Goal: Task Accomplishment & Management: Use online tool/utility

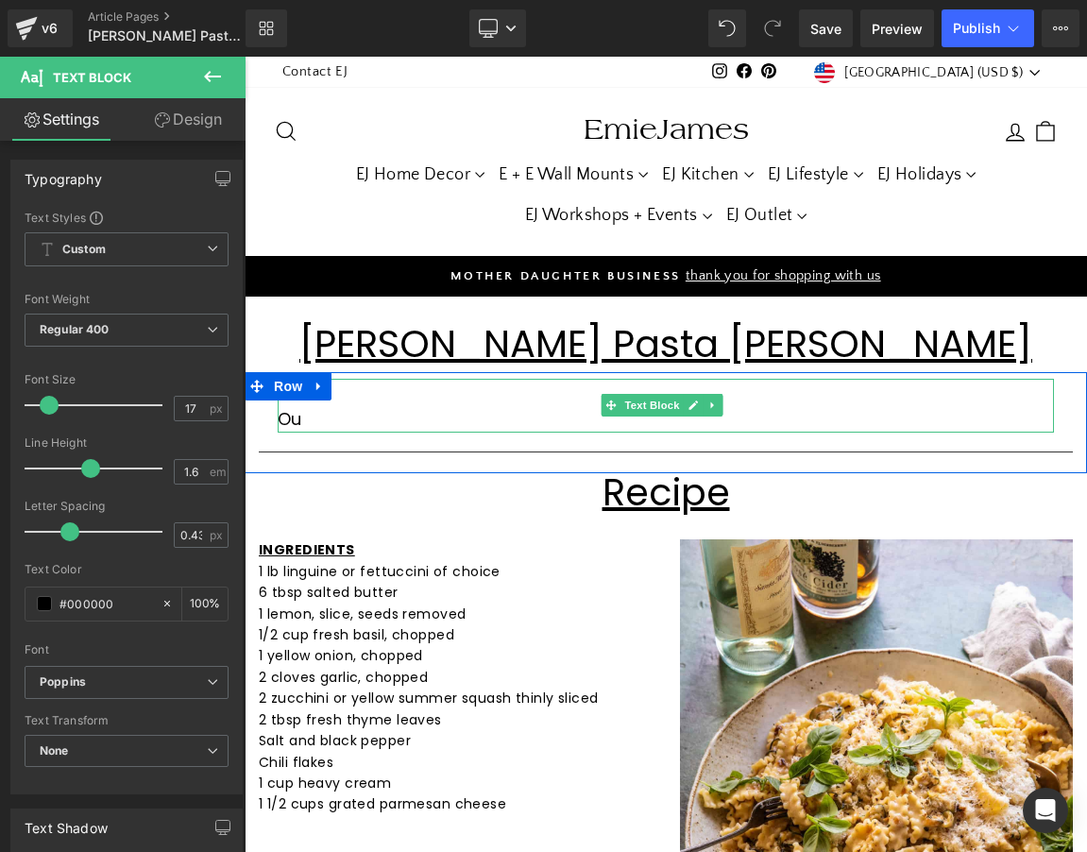
click at [333, 418] on p "Ou" at bounding box center [666, 419] width 776 height 27
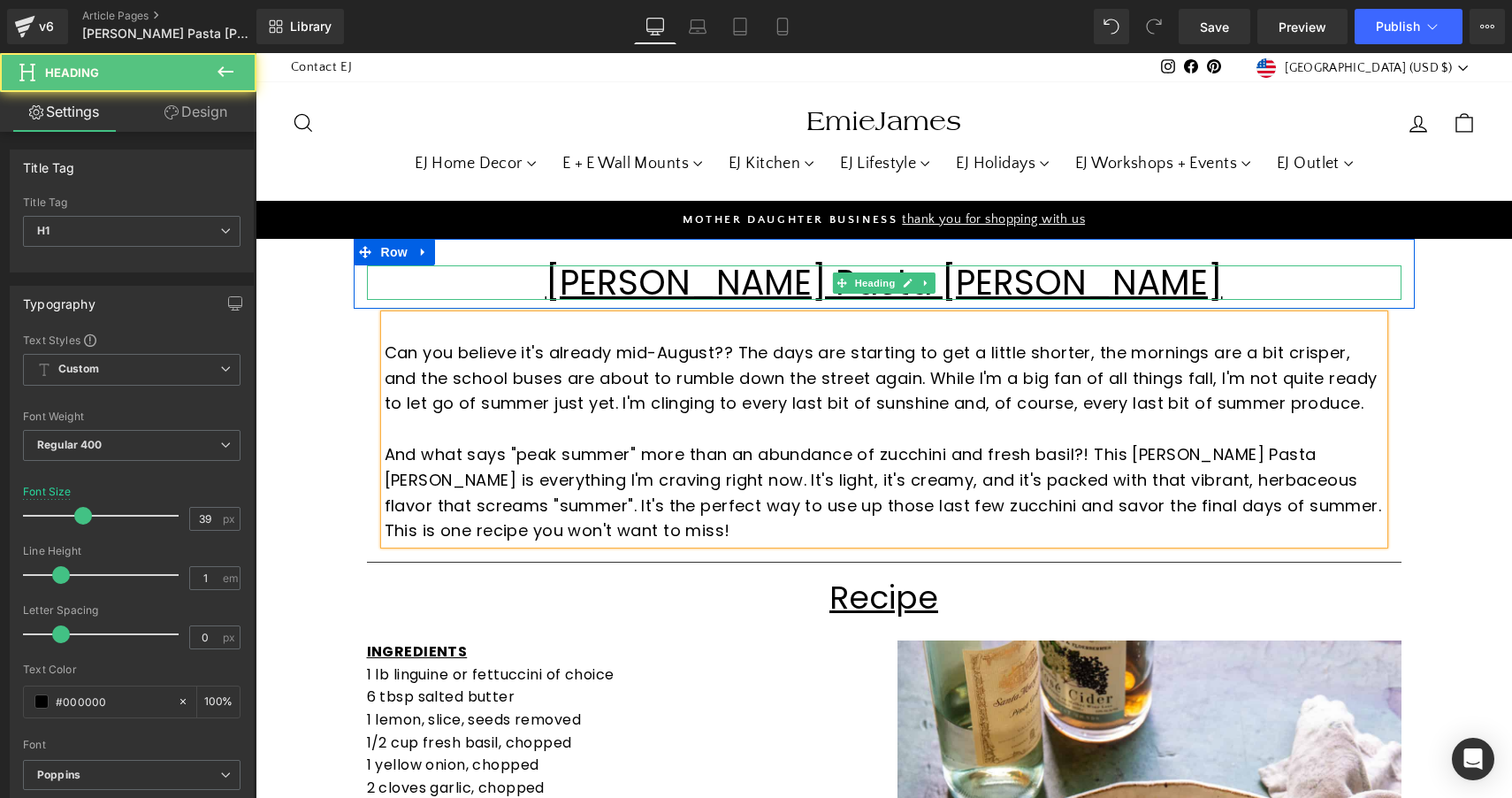
click at [463, 270] on h1 "[PERSON_NAME] Pasta [PERSON_NAME]" at bounding box center [884, 282] width 1035 height 35
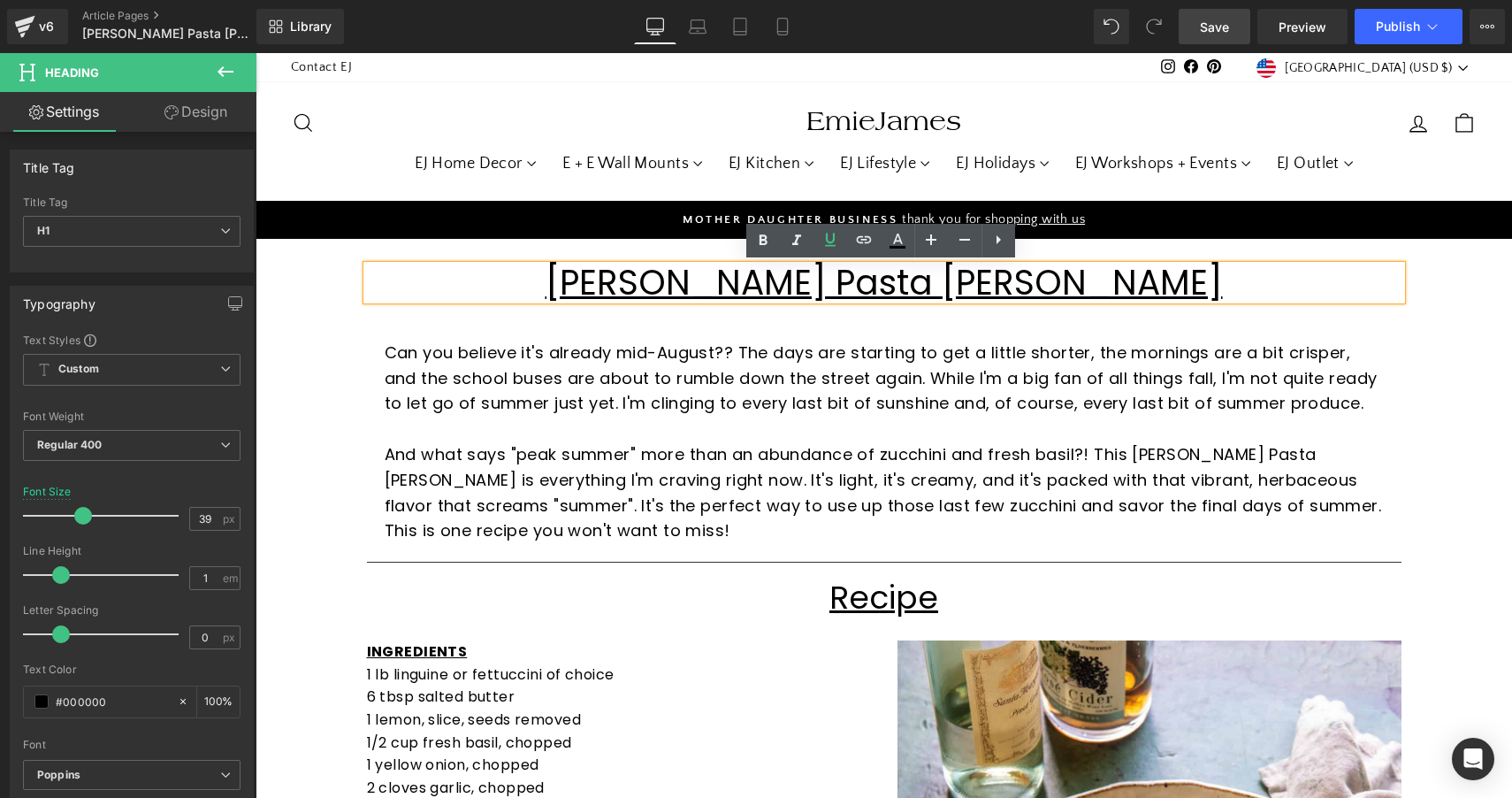
click at [1218, 18] on span "Save" at bounding box center [1213, 27] width 29 height 19
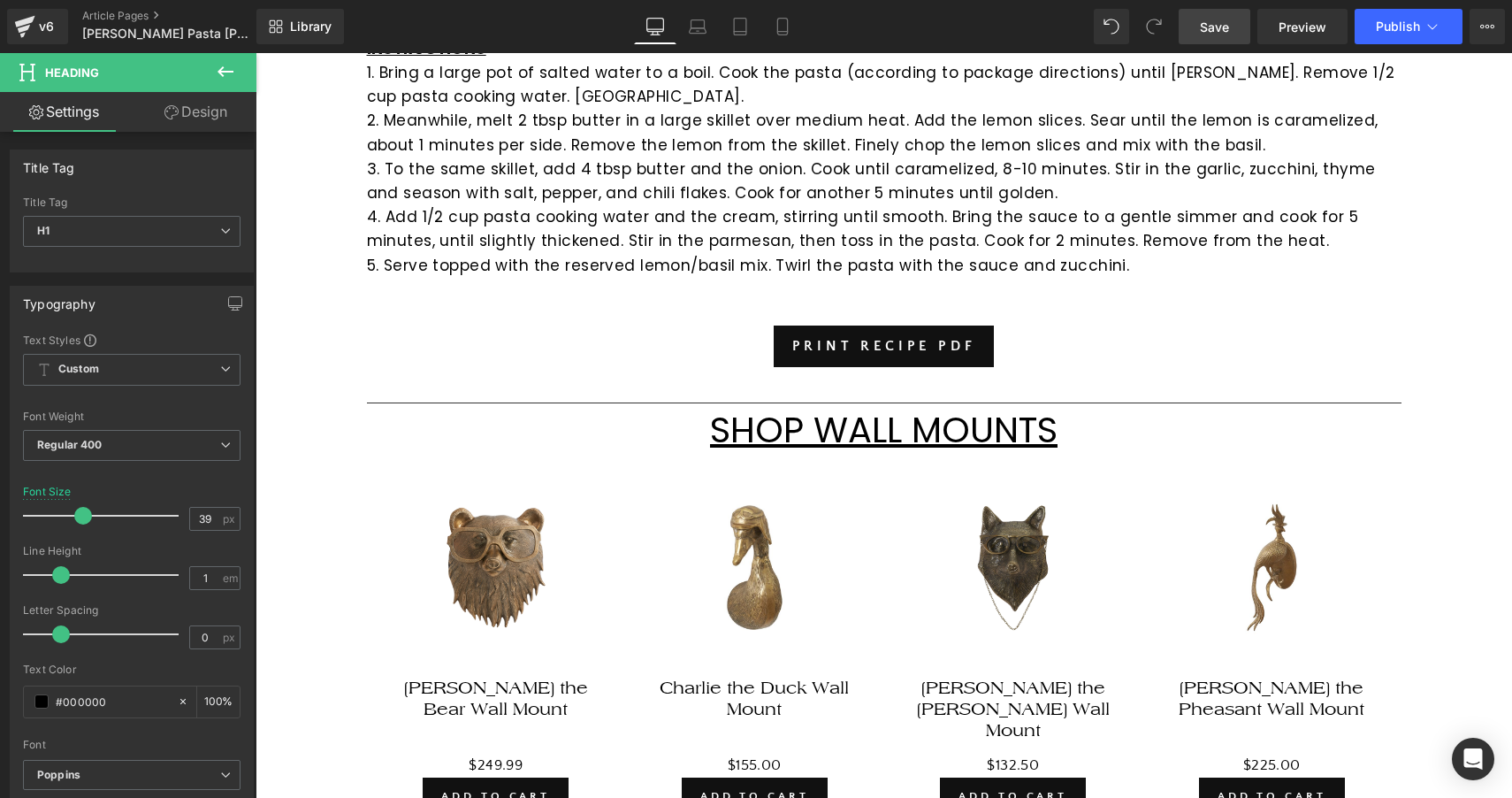
scroll to position [1405, 0]
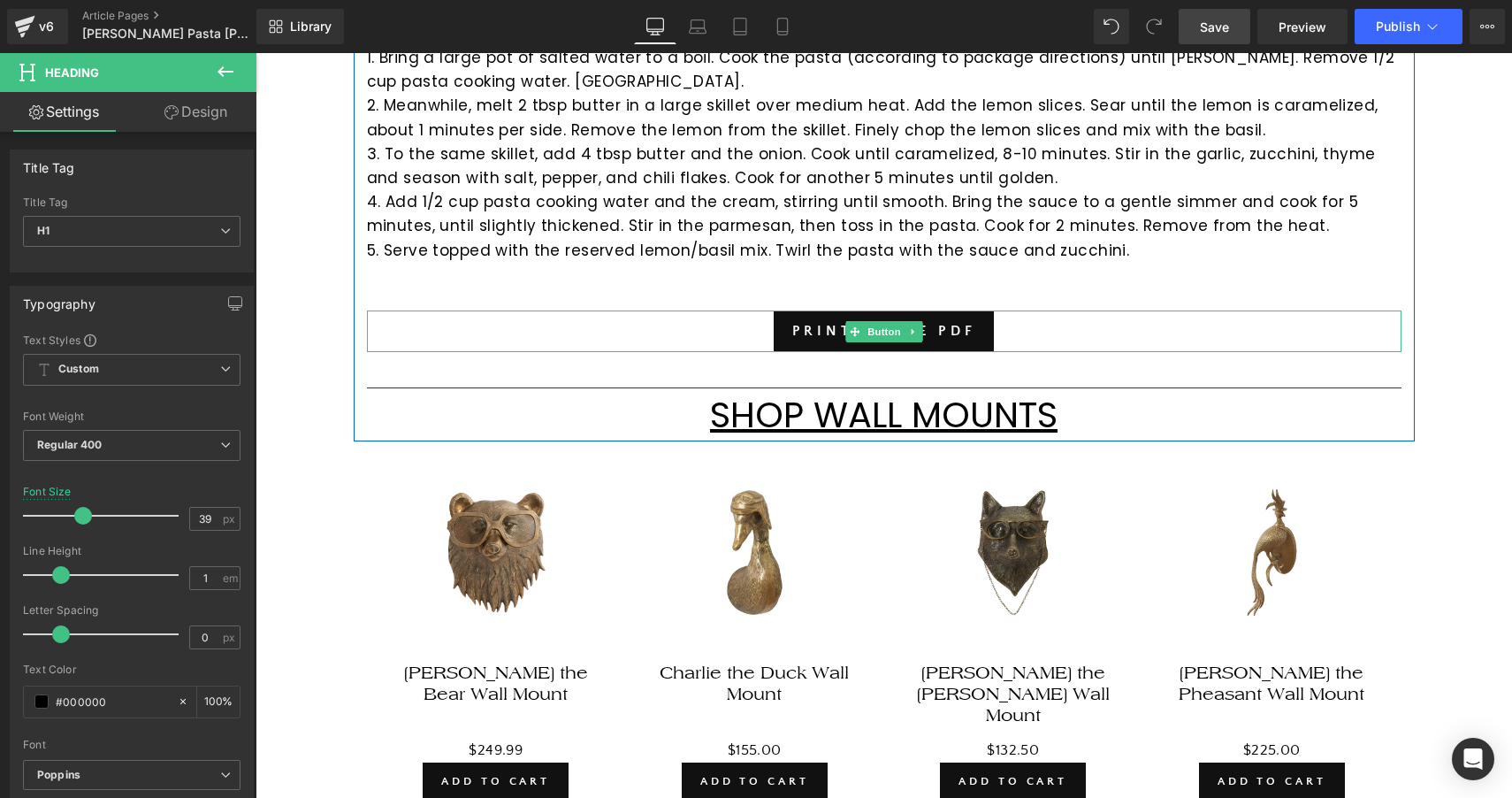
click at [653, 325] on div "PRINT RECIPE PDF" at bounding box center [884, 331] width 1035 height 41
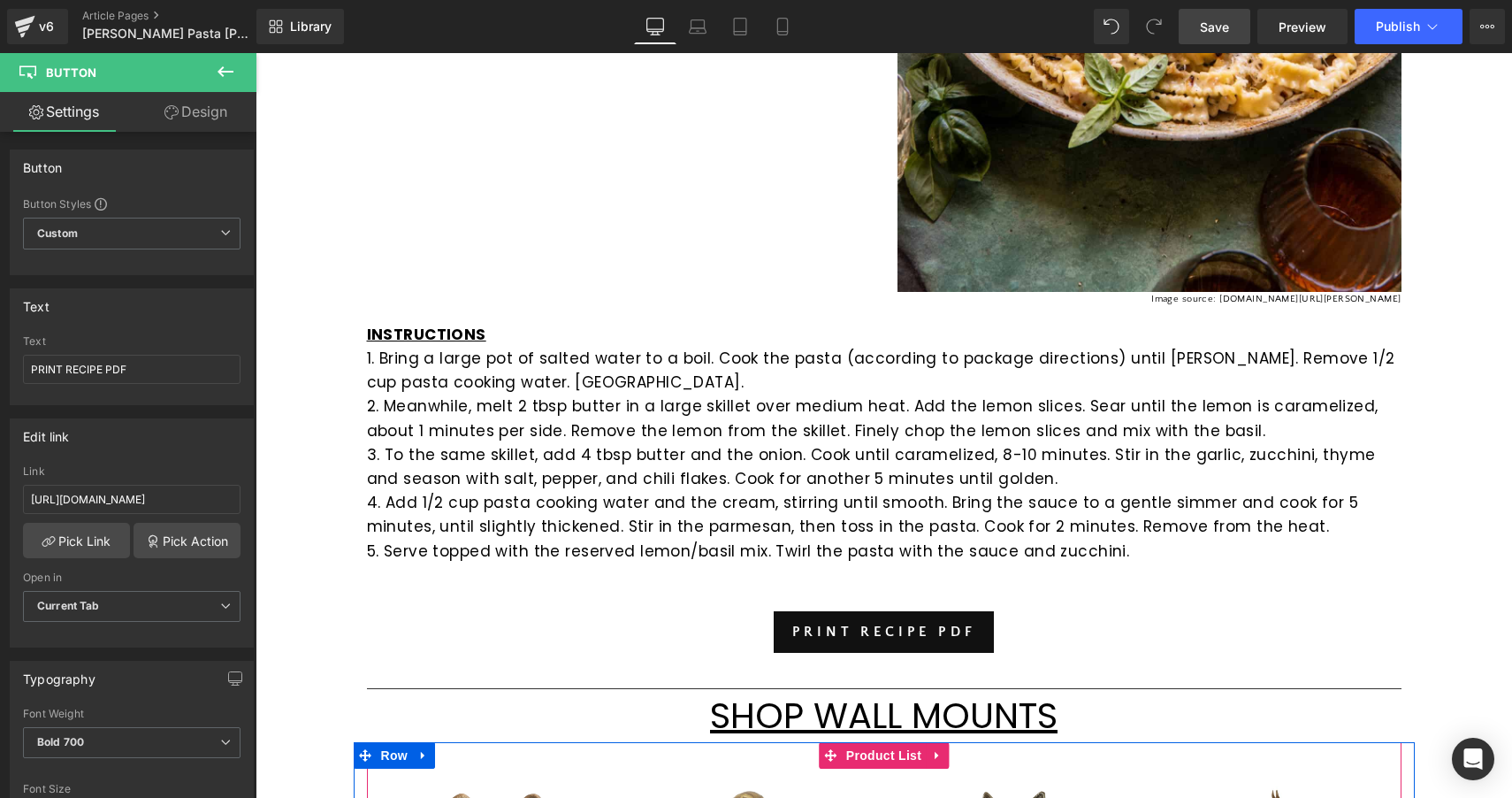
scroll to position [983, 0]
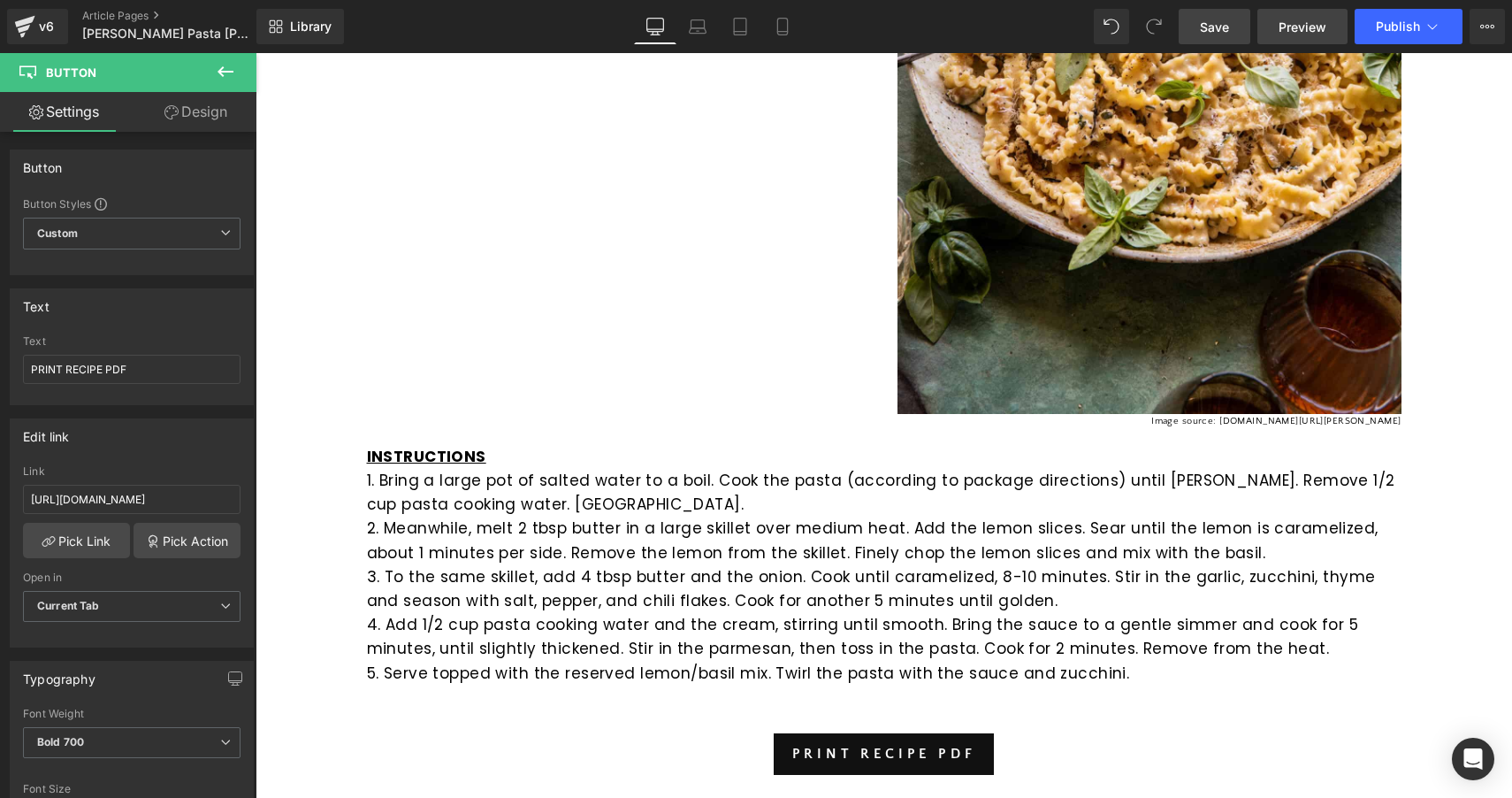
click at [1315, 29] on span "Preview" at bounding box center [1301, 27] width 48 height 19
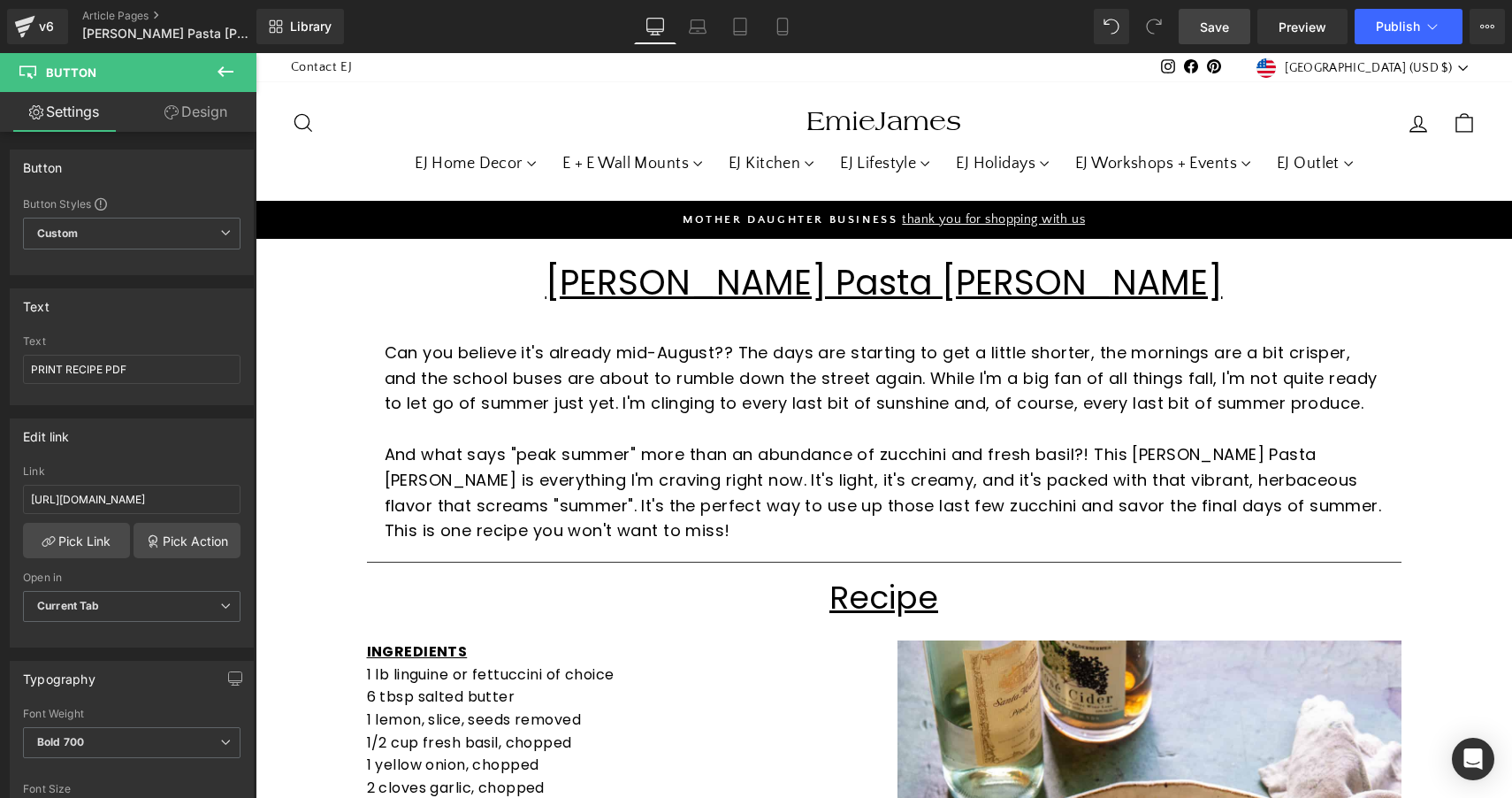
scroll to position [0, 0]
click at [1489, 41] on button "View Live Page View with current Template Save Template to Library Schedule Pub…" at bounding box center [1487, 26] width 36 height 36
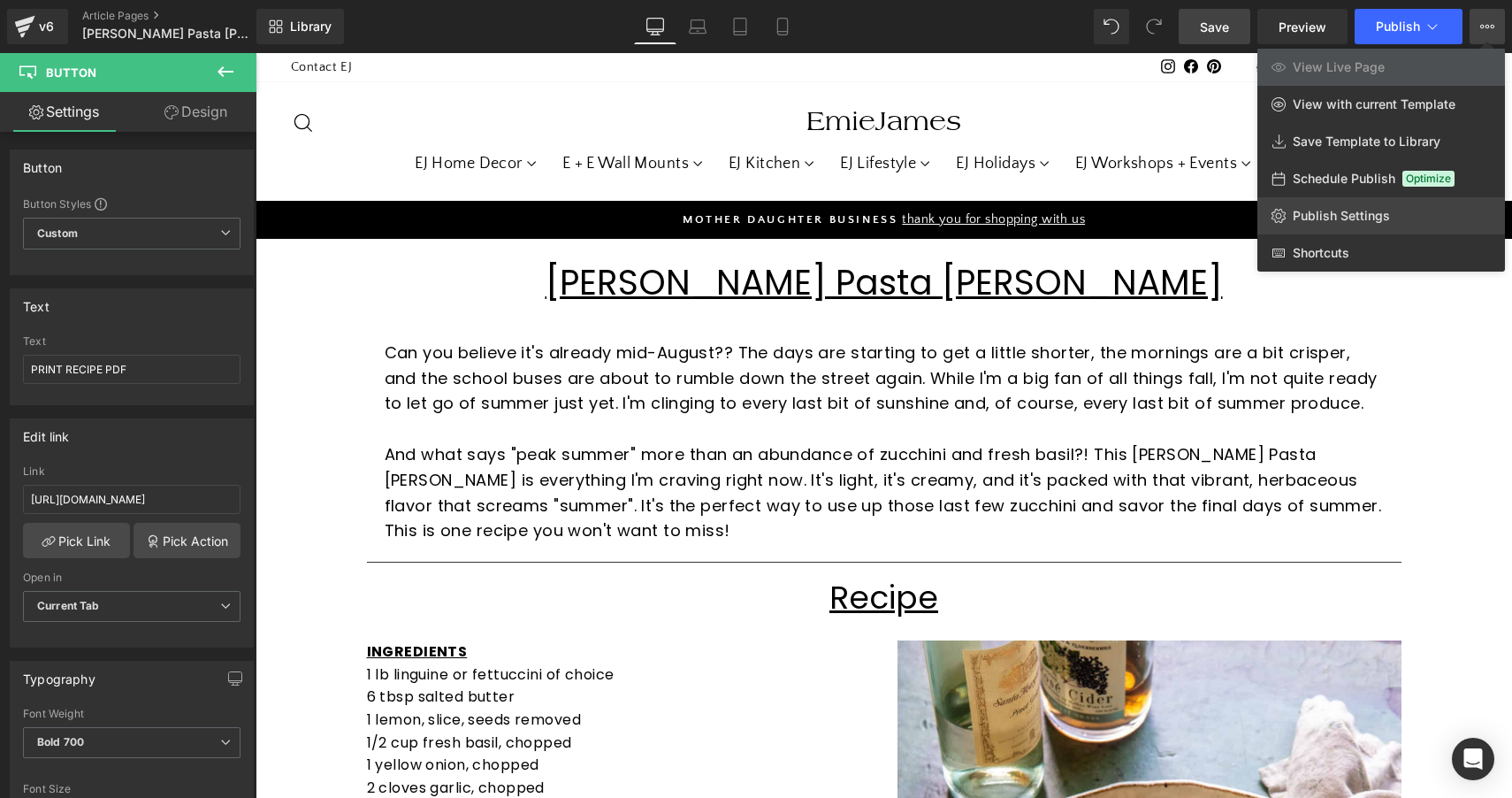
click at [1336, 213] on span "Publish Settings" at bounding box center [1342, 215] width 97 height 16
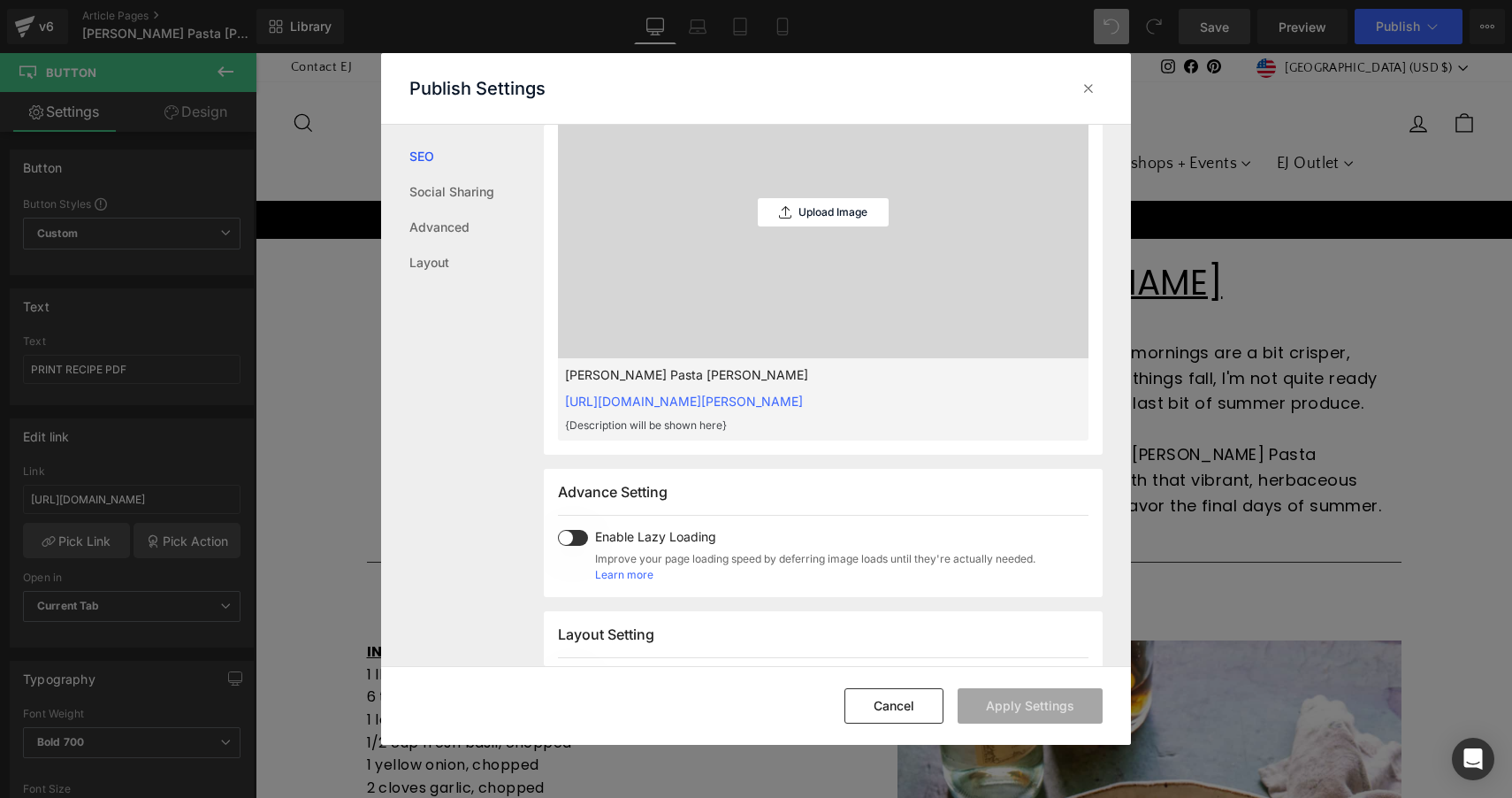
scroll to position [581, 0]
click at [831, 206] on div "Upload Image" at bounding box center [823, 213] width 131 height 28
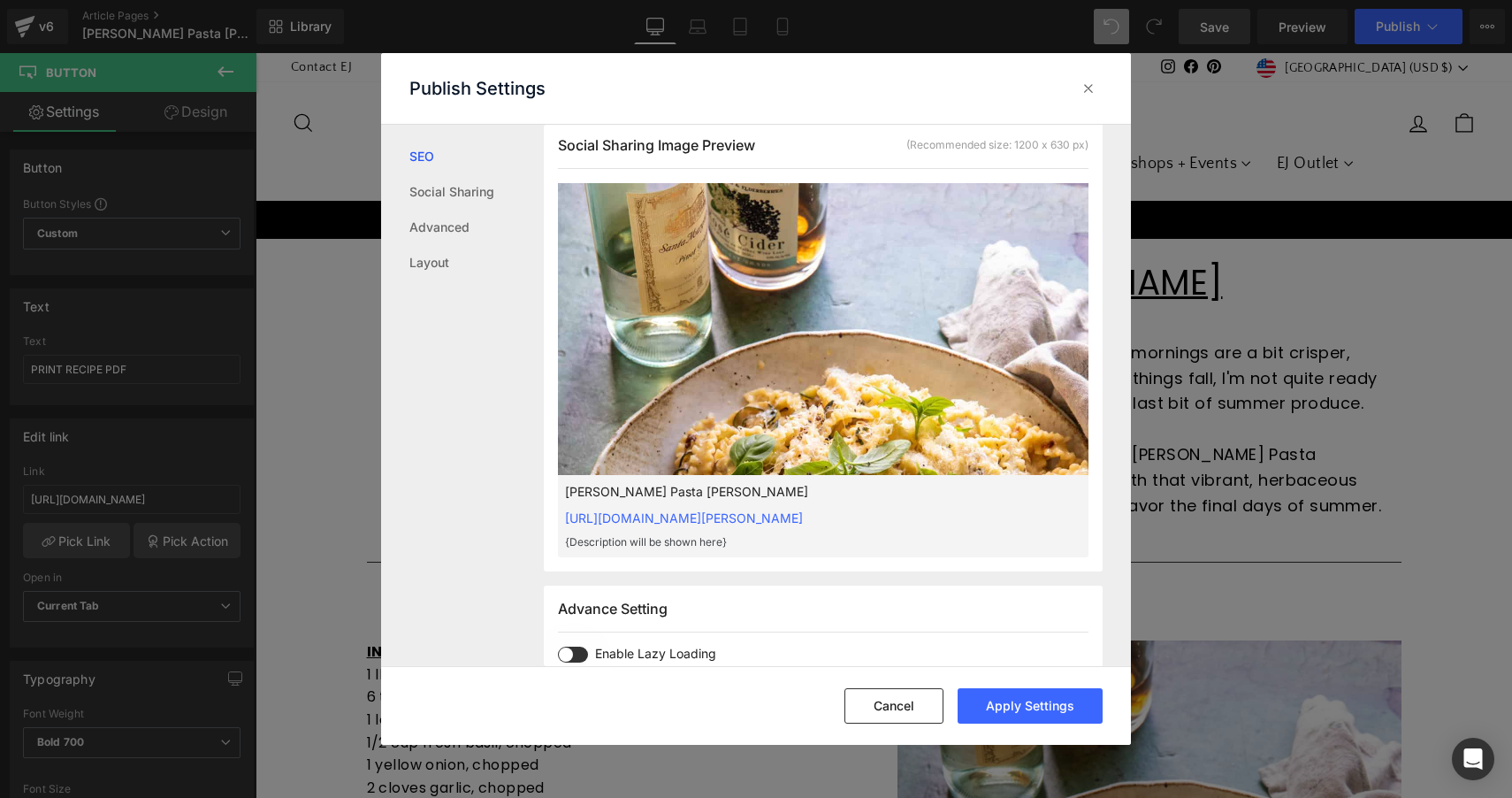
scroll to position [458, 0]
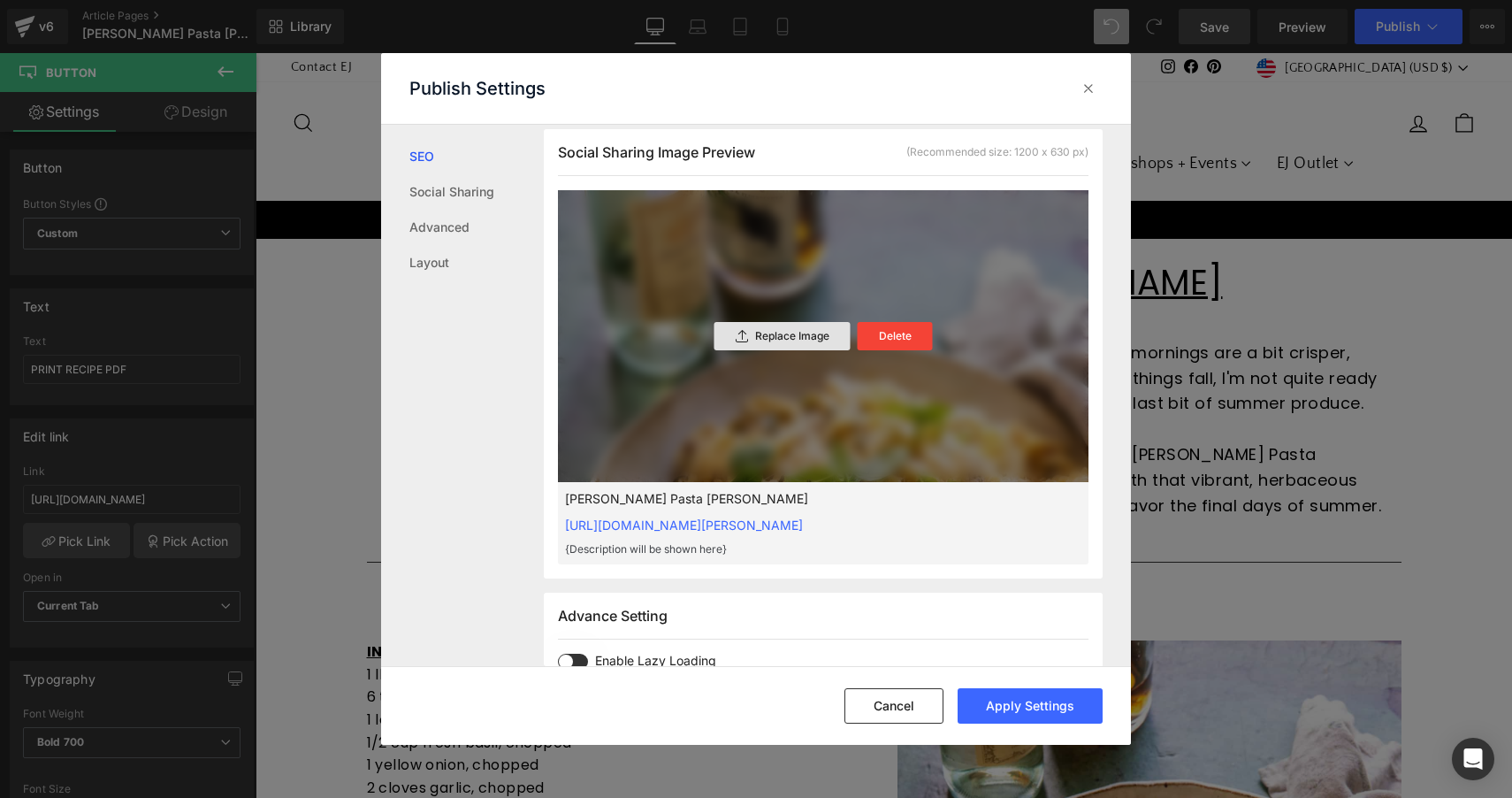
click at [773, 343] on div "Replace Image" at bounding box center [782, 336] width 136 height 28
click at [1041, 714] on button "Apply Settings" at bounding box center [1030, 706] width 145 height 36
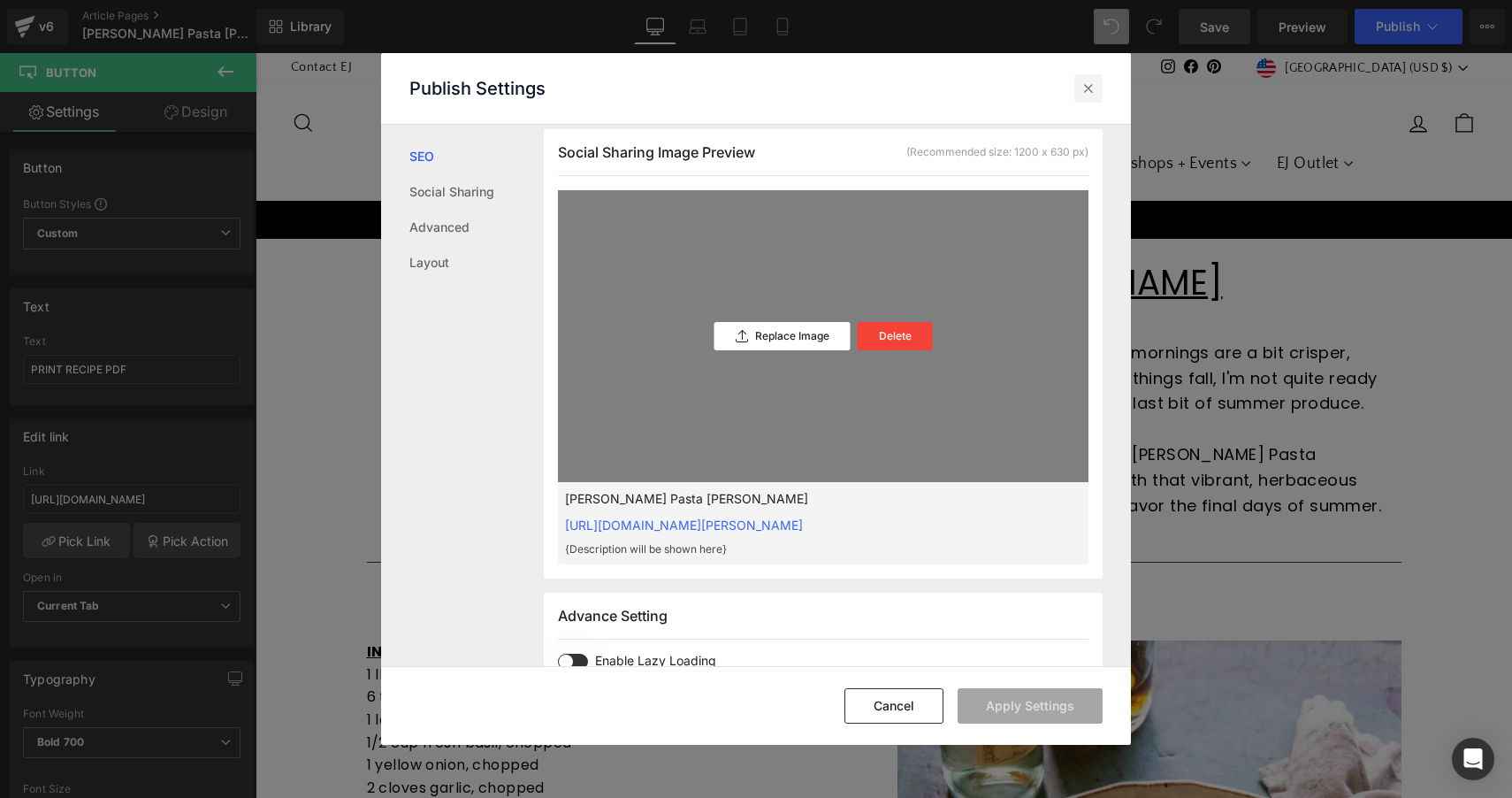
click at [1092, 93] on icon at bounding box center [1088, 88] width 18 height 18
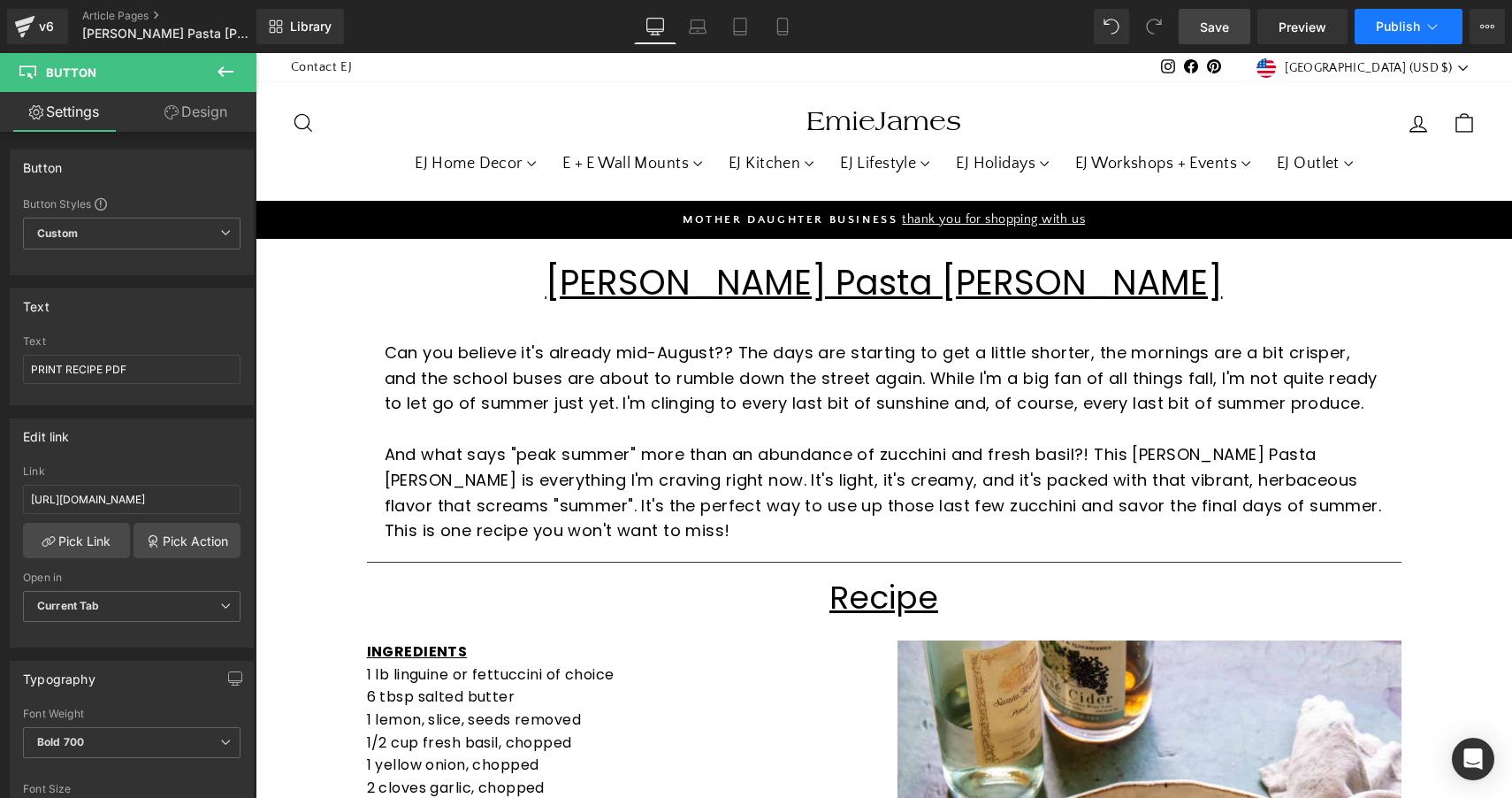
click at [1396, 27] on span "Publish" at bounding box center [1397, 26] width 44 height 14
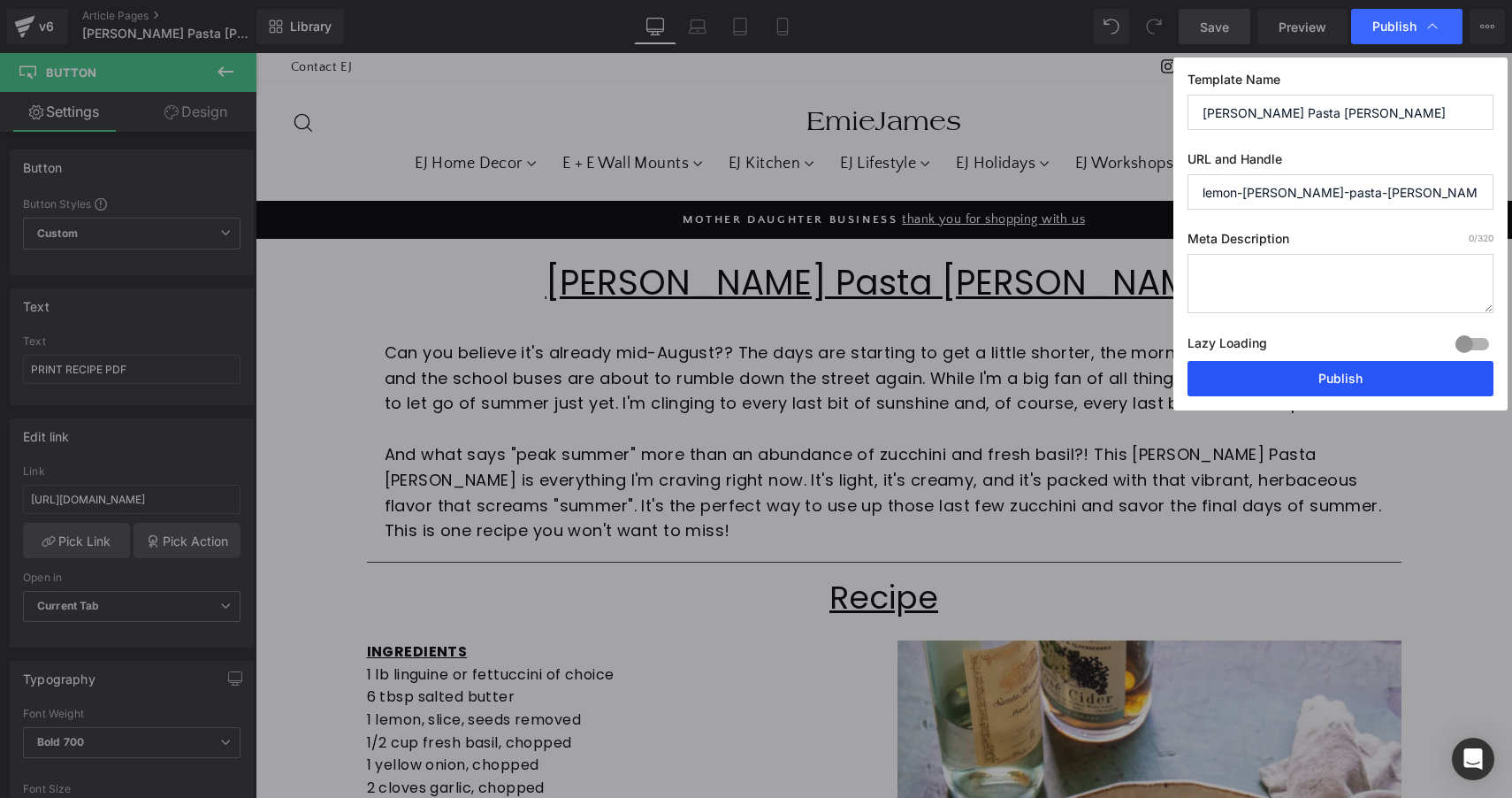
click at [1332, 381] on button "Publish" at bounding box center [1340, 378] width 306 height 36
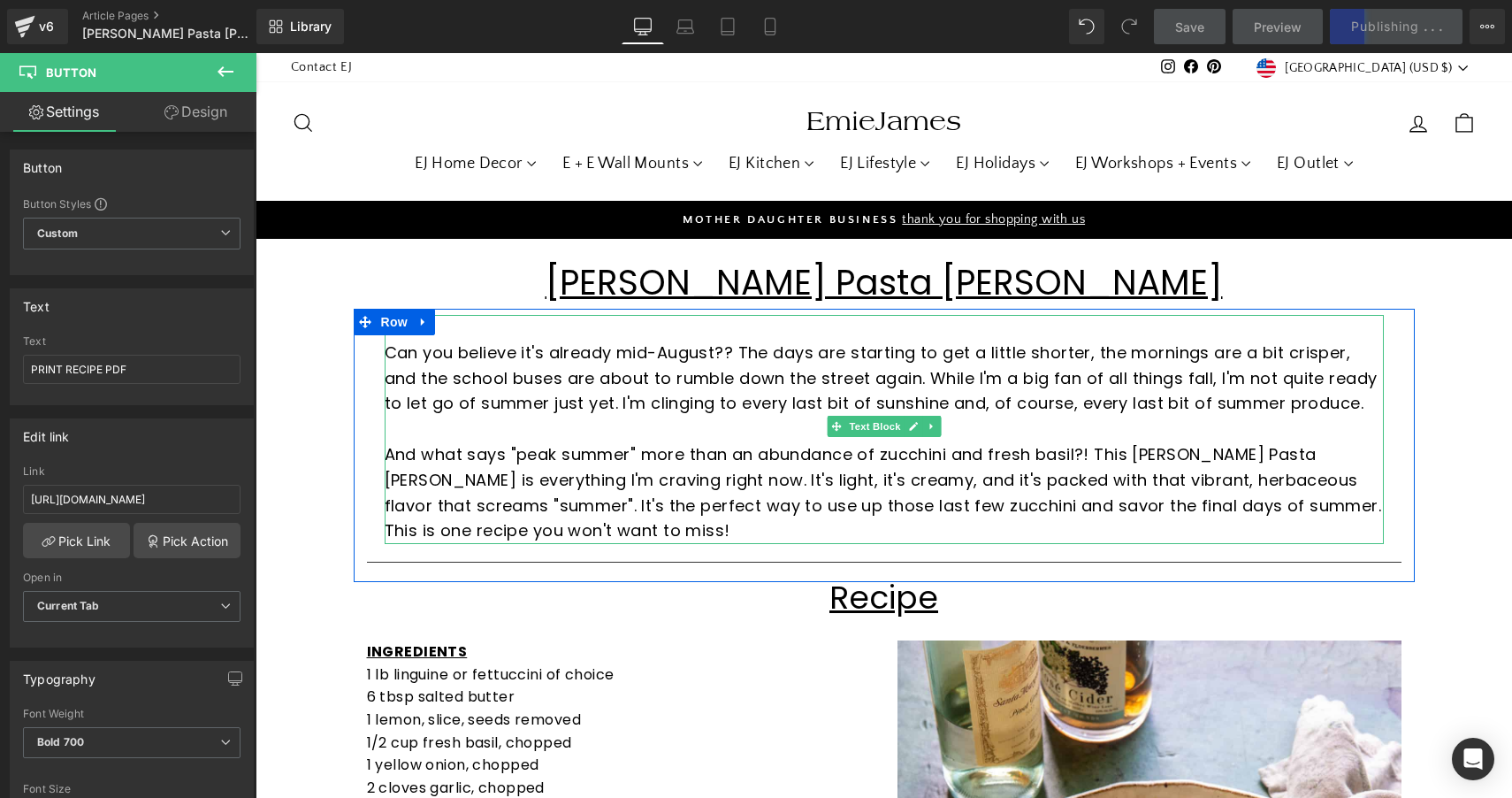
click at [404, 479] on p "And what says "peak summer" more than an abundance of zucchini and fresh basil?…" at bounding box center [884, 493] width 999 height 102
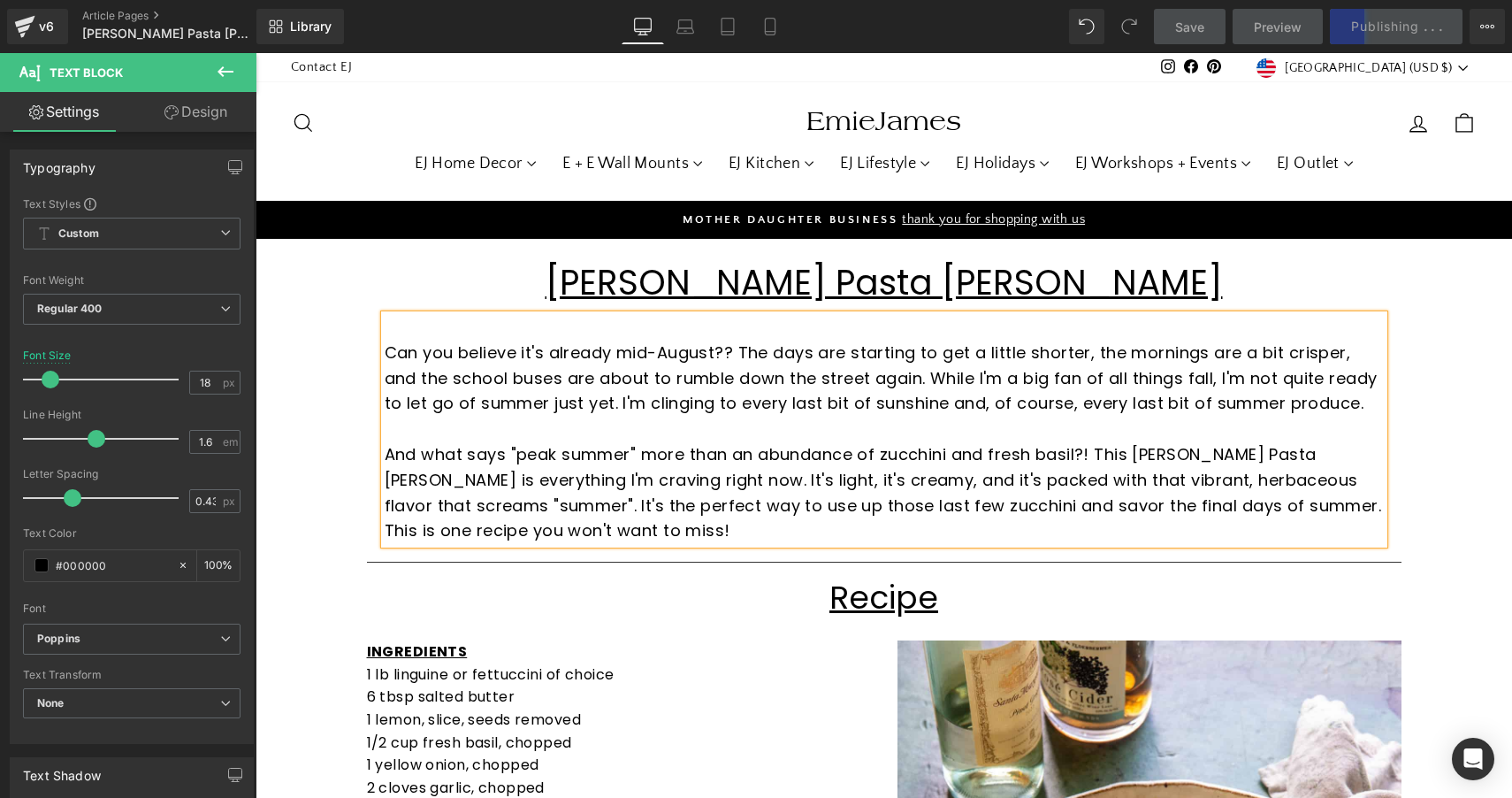
click at [775, 500] on p "And what says "peak summer" more than an abundance of zucchini and fresh basil?…" at bounding box center [884, 493] width 999 height 102
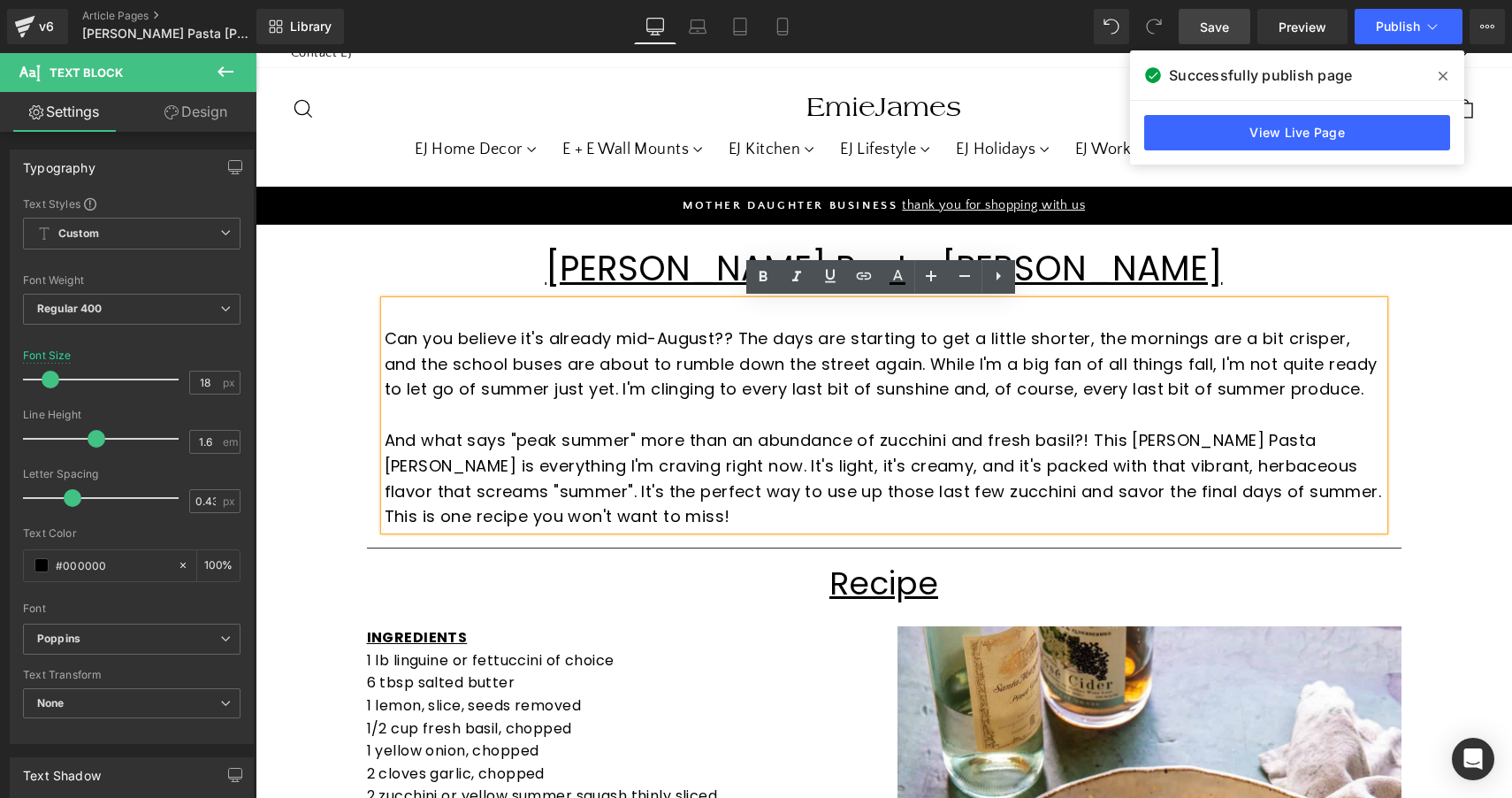
scroll to position [13, 0]
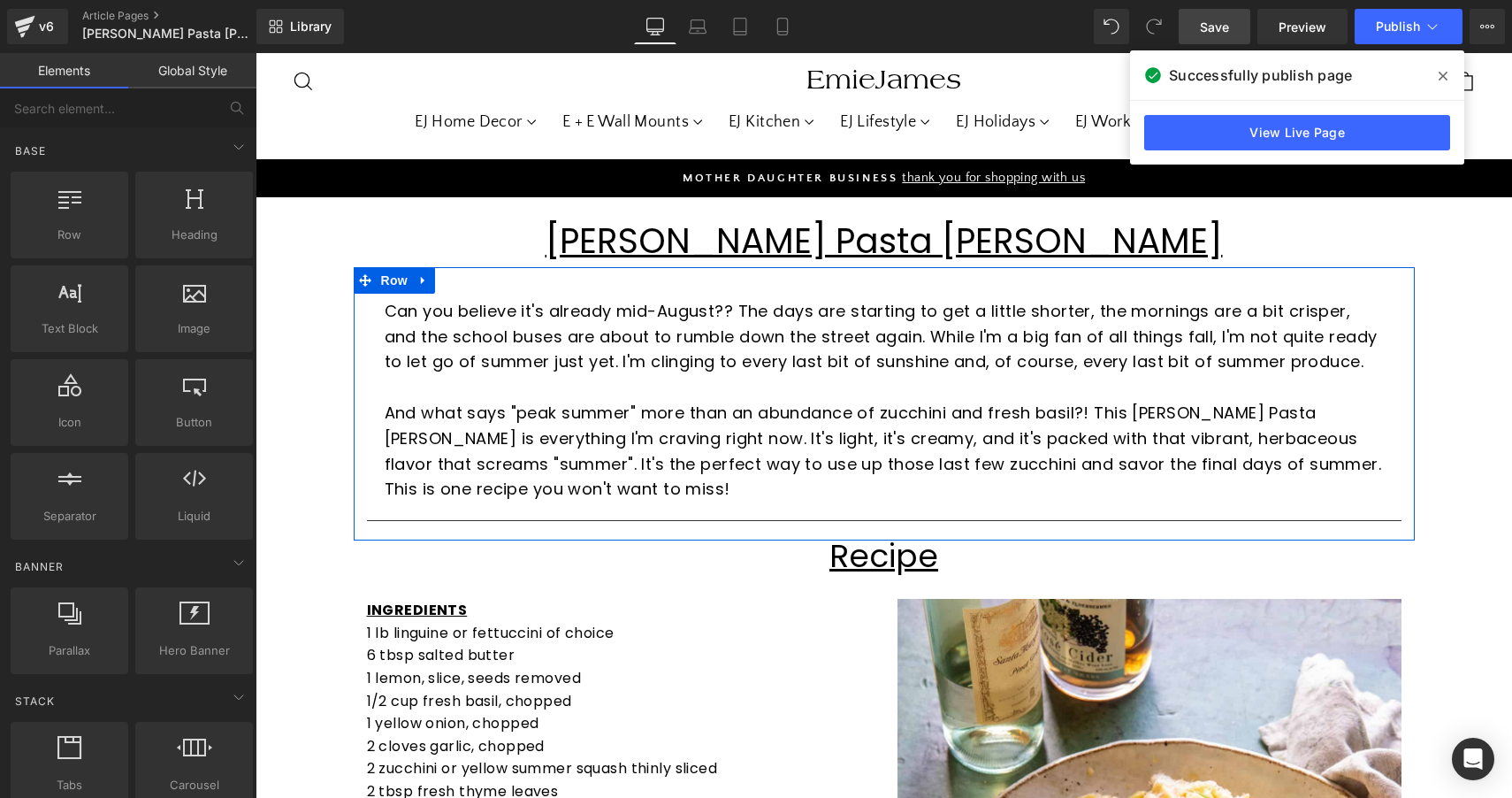
scroll to position [49, 0]
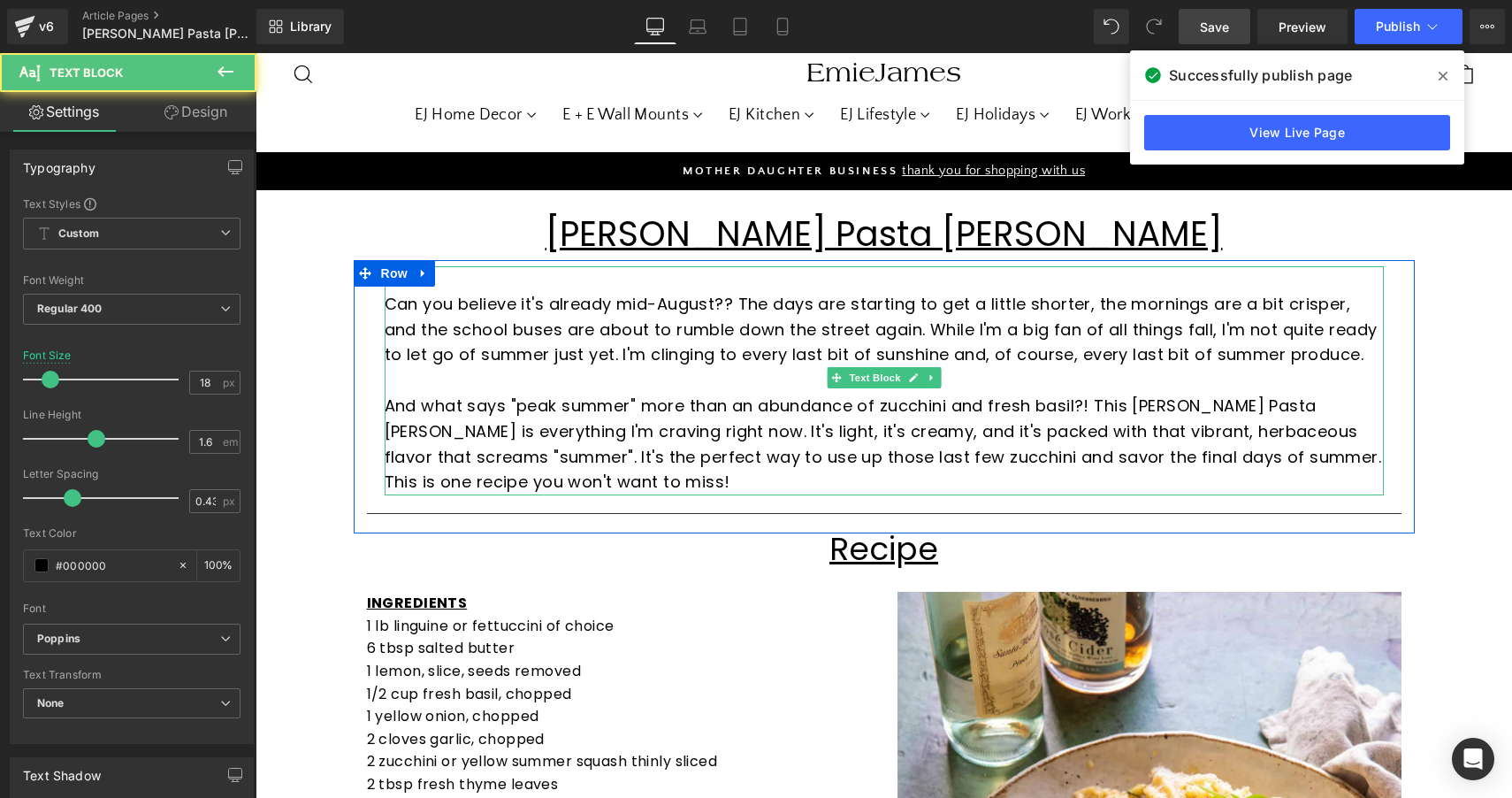
click at [747, 341] on p "Can you believe it's already mid-August?? The days are starting to get a little…" at bounding box center [884, 330] width 999 height 76
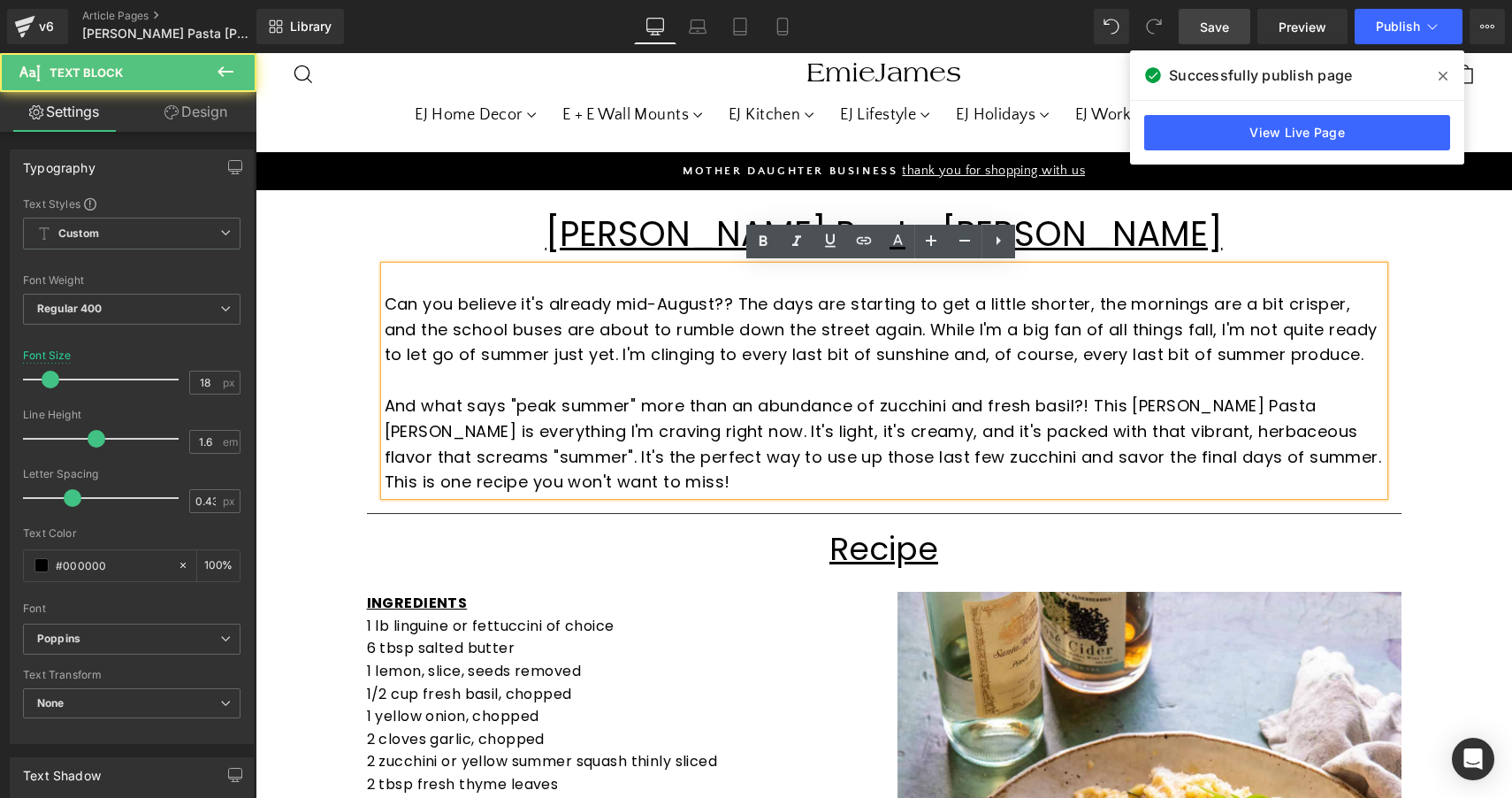
click at [436, 477] on p "And what says "peak summer" more than an abundance of zucchini and fresh basil?…" at bounding box center [884, 444] width 999 height 102
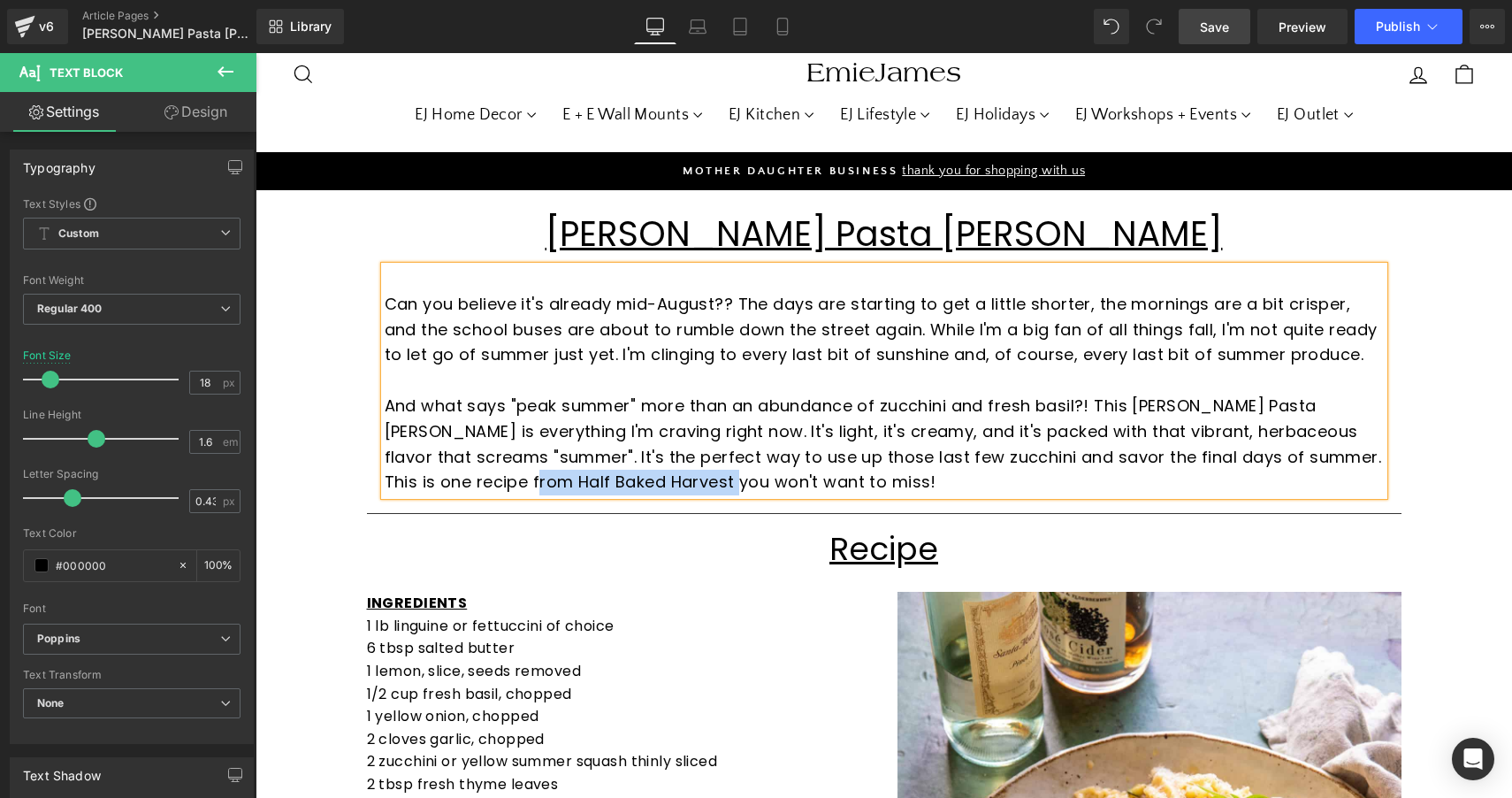
drag, startPoint x: 639, startPoint y: 479, endPoint x: 439, endPoint y: 477, distance: 200.0
click at [439, 477] on p "And what says "peak summer" more than an abundance of zucchini and fresh basil?…" at bounding box center [884, 444] width 999 height 102
click at [699, 488] on div "Can you believe it's already mid-August?? The days are starting to get a little…" at bounding box center [884, 380] width 999 height 229
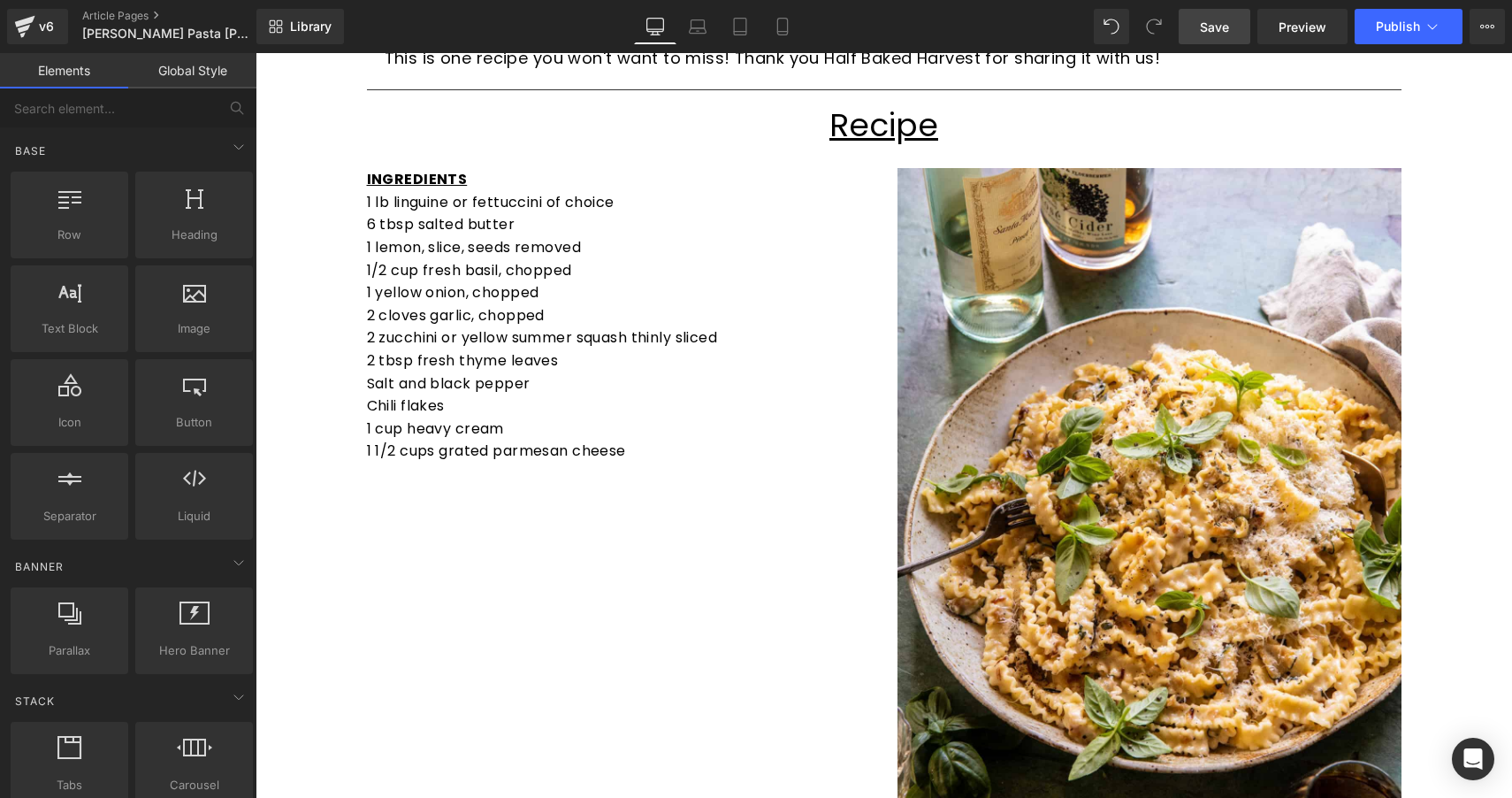
scroll to position [220, 0]
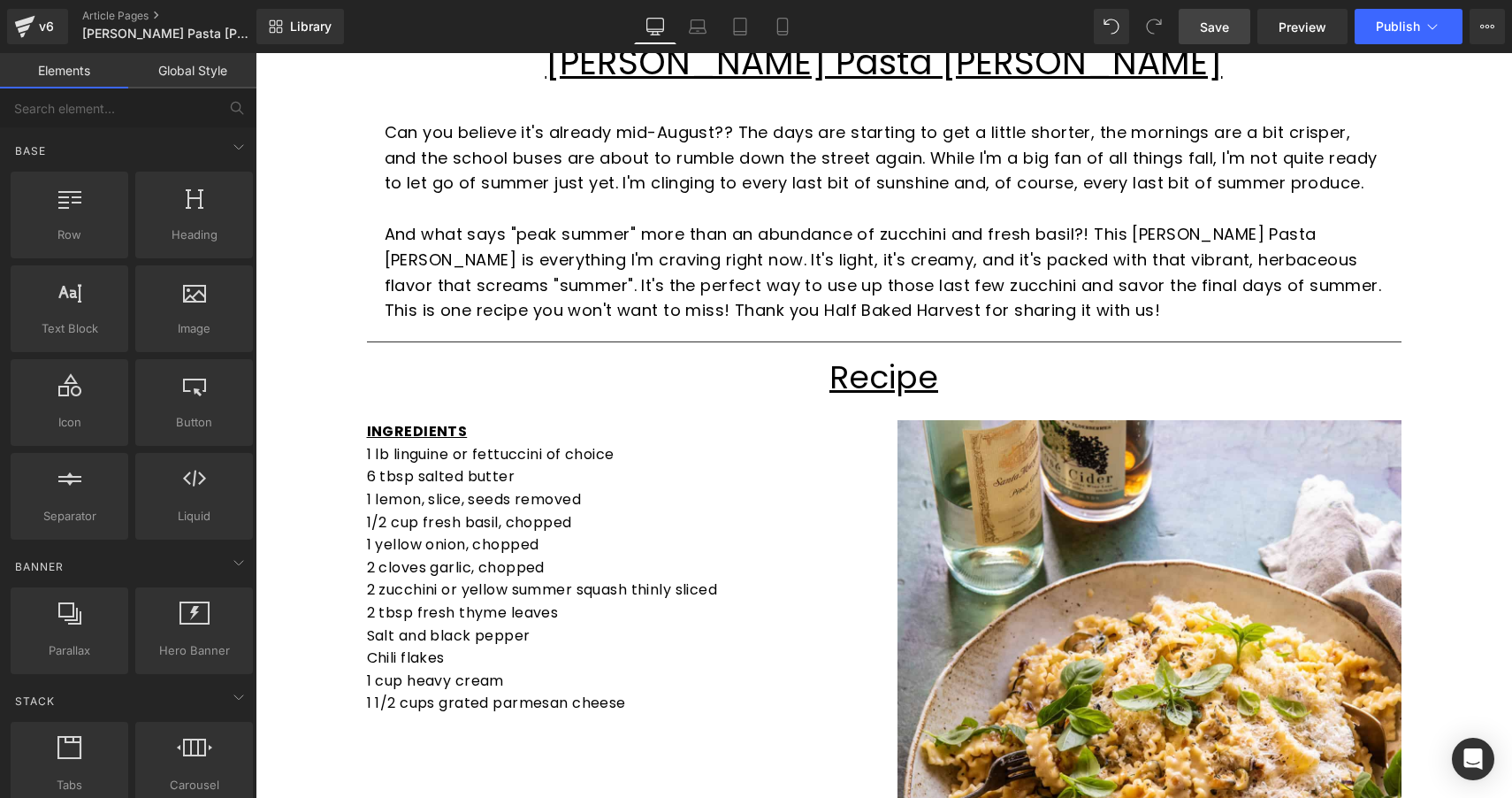
click at [1220, 33] on span "Save" at bounding box center [1213, 27] width 29 height 19
click at [1382, 30] on span "Publish" at bounding box center [1397, 26] width 44 height 14
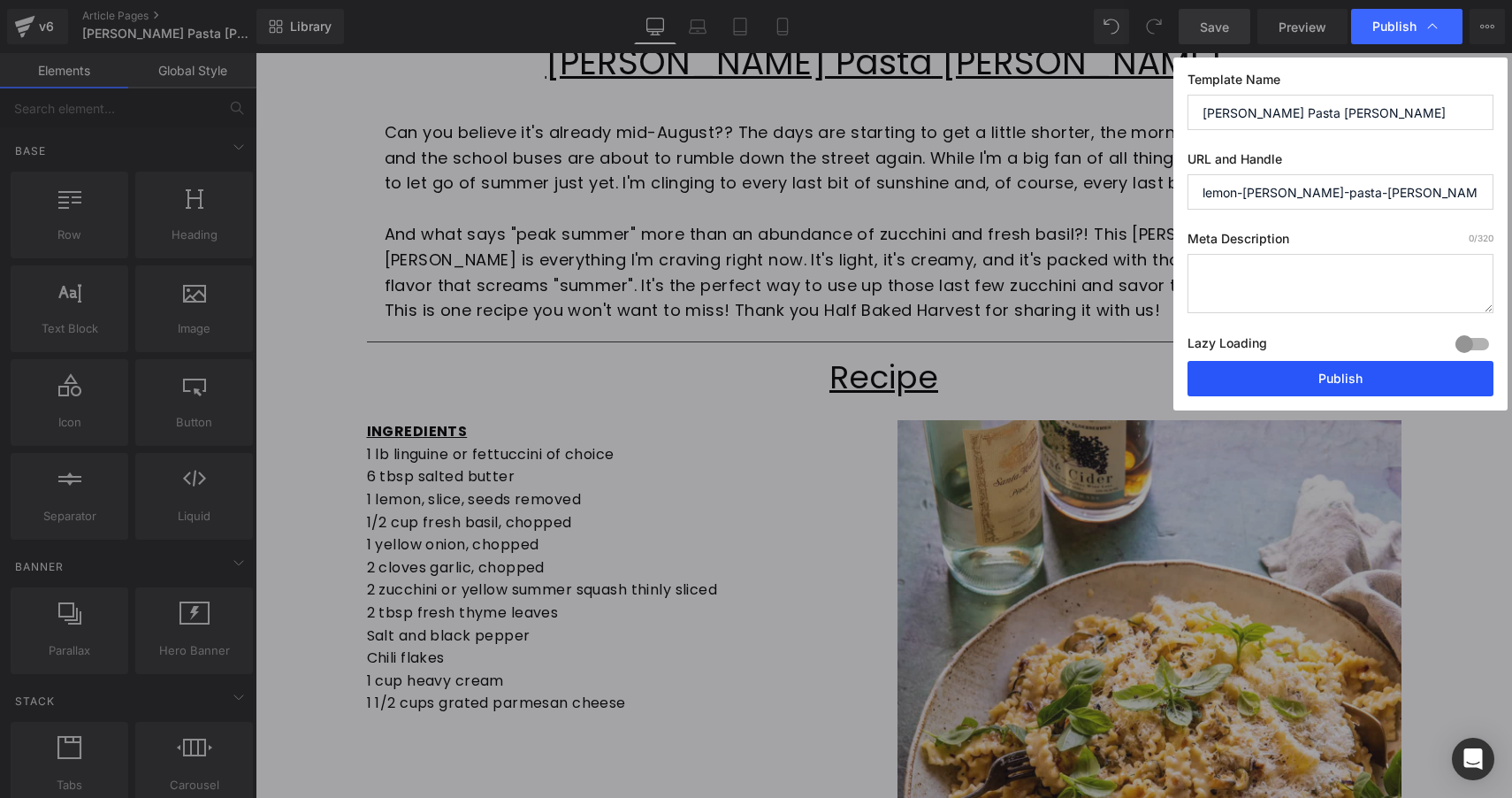
click at [1360, 374] on button "Publish" at bounding box center [1340, 378] width 306 height 36
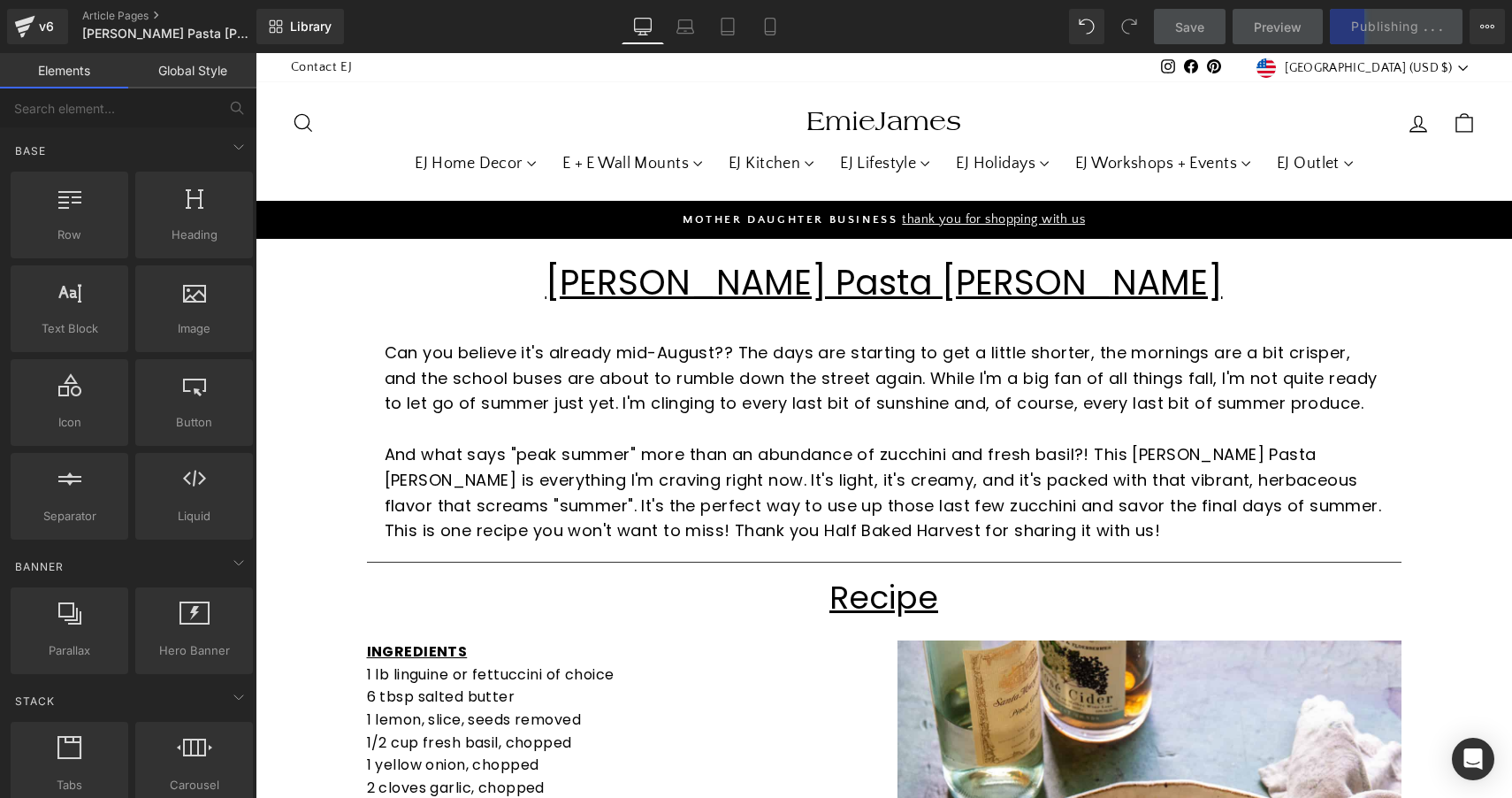
scroll to position [0, 0]
